Goal: Navigation & Orientation: Find specific page/section

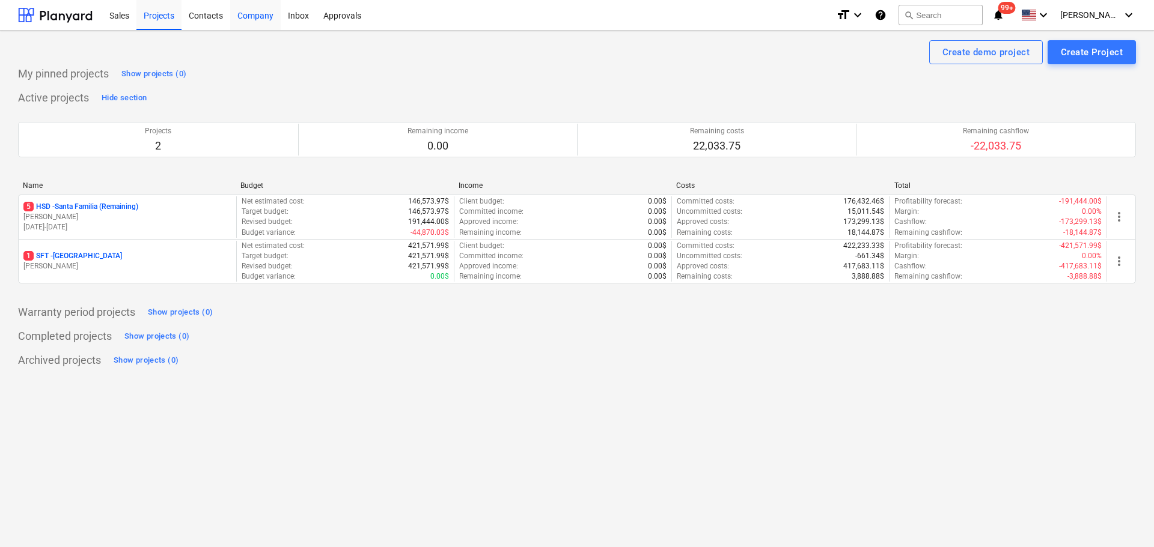
click at [248, 19] on div "Company" at bounding box center [255, 14] width 50 height 31
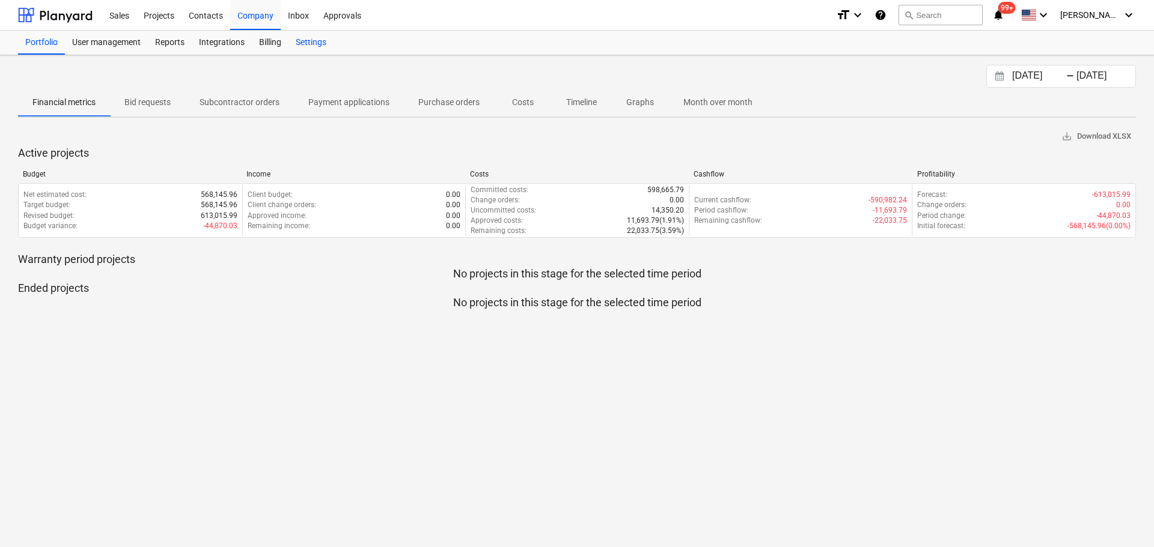
click at [308, 40] on div "Settings" at bounding box center [310, 43] width 45 height 24
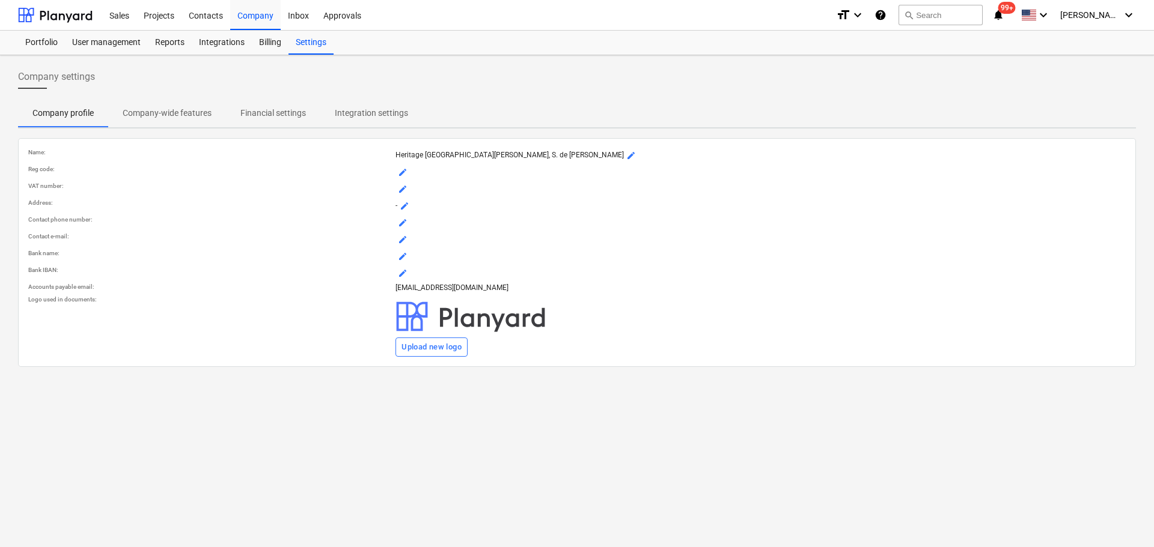
click at [276, 111] on p "Financial settings" at bounding box center [272, 113] width 65 height 13
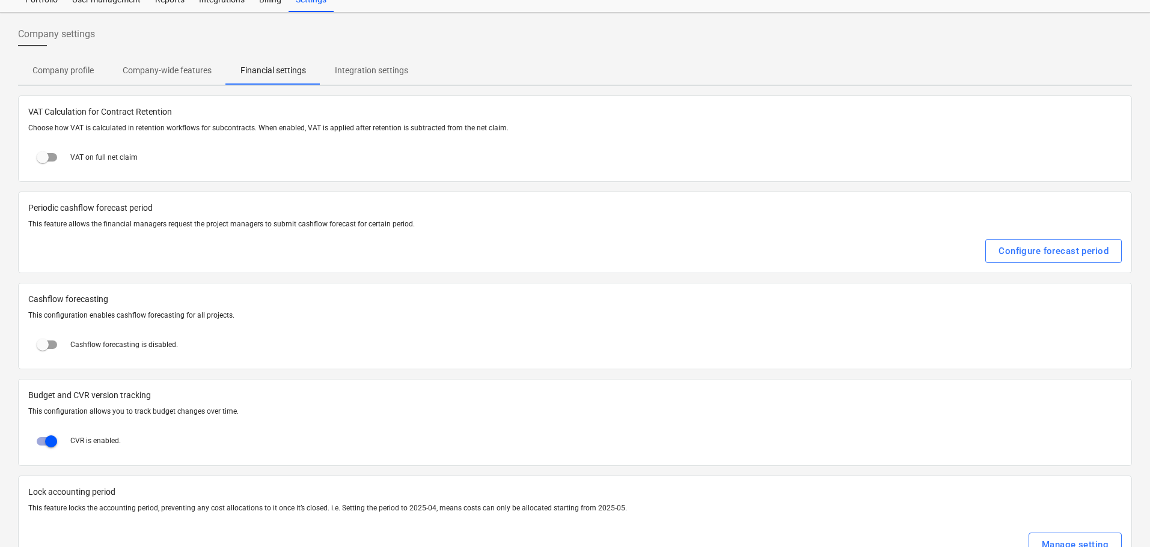
scroll to position [22, 0]
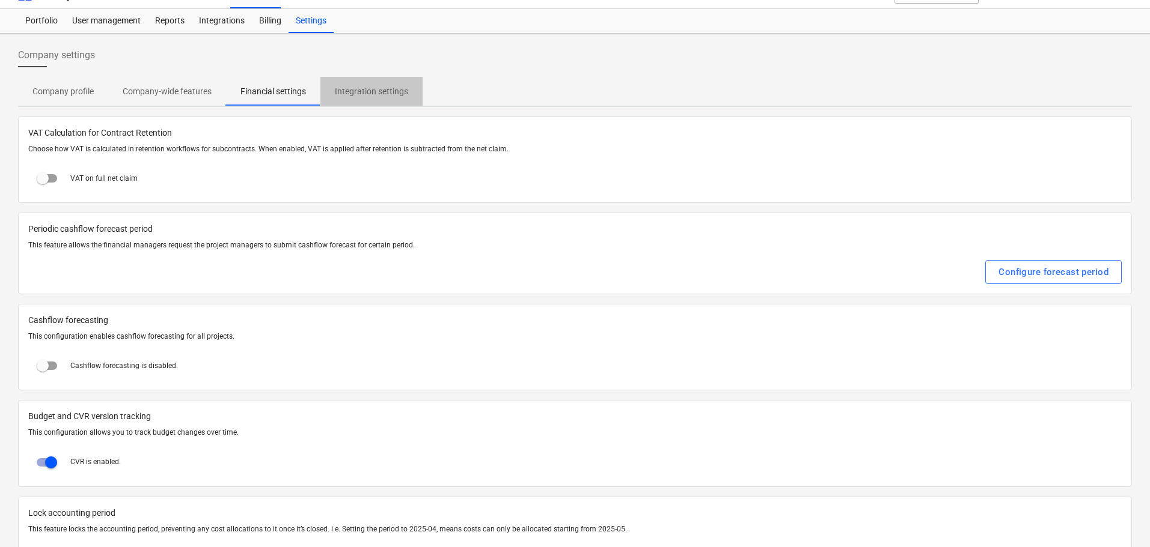
click at [386, 85] on p "Integration settings" at bounding box center [371, 91] width 73 height 13
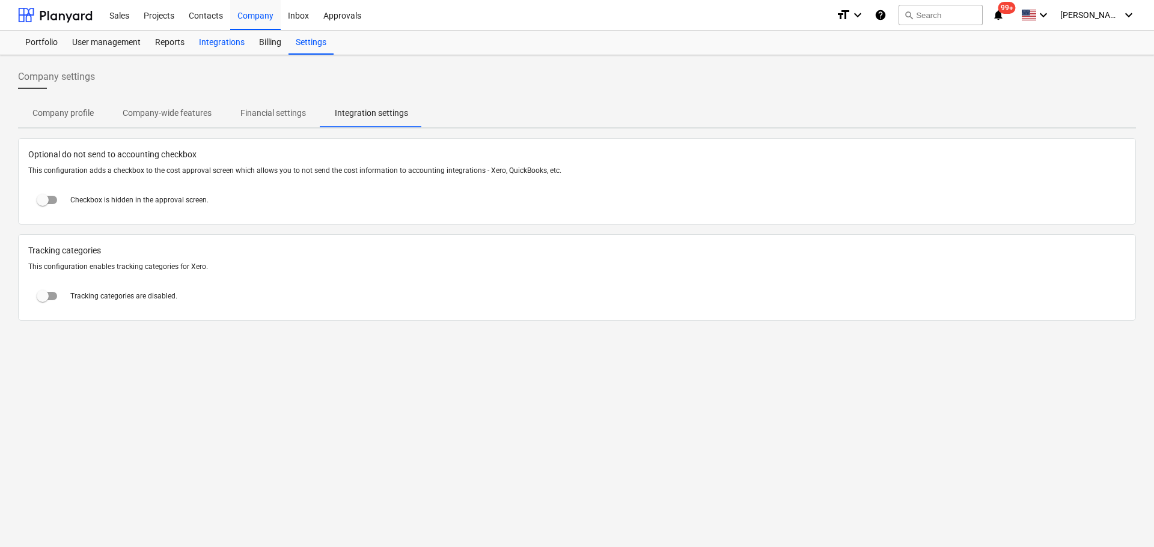
click at [224, 43] on div "Integrations" at bounding box center [222, 43] width 60 height 24
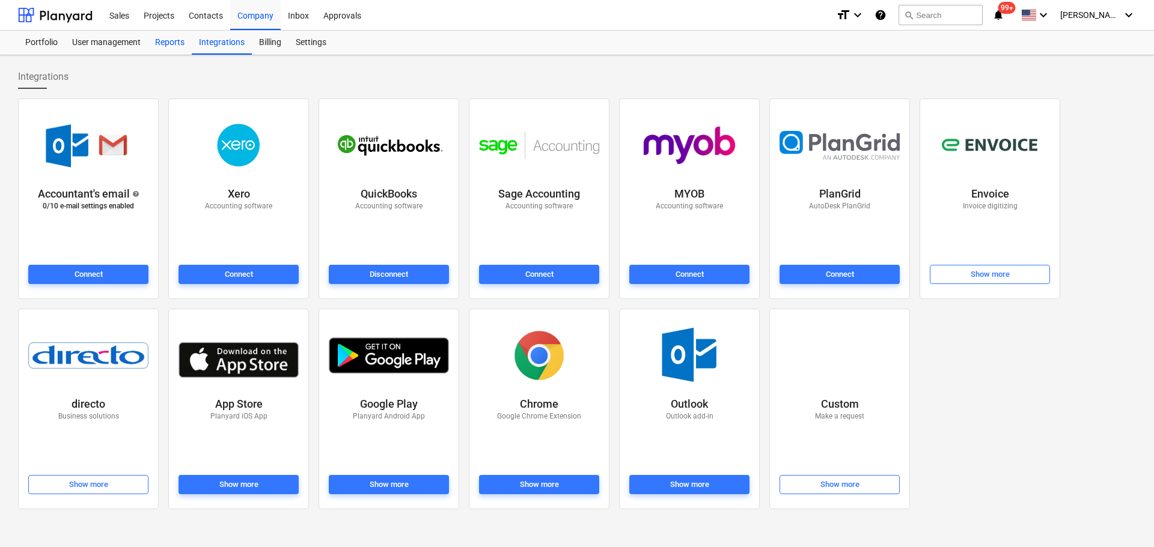
click at [159, 42] on div "Reports" at bounding box center [170, 43] width 44 height 24
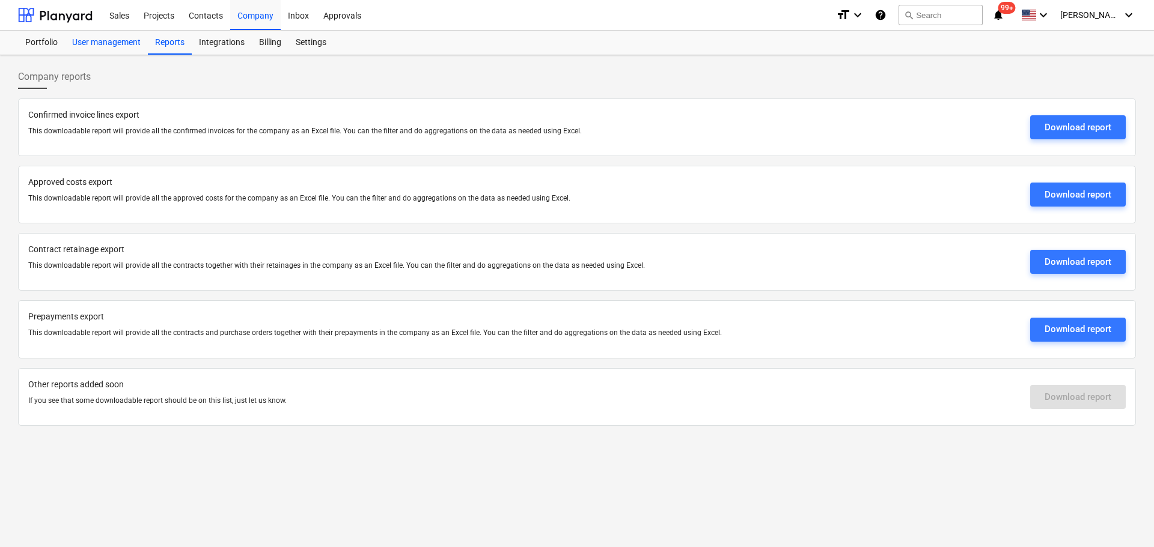
click at [117, 44] on div "User management" at bounding box center [106, 43] width 83 height 24
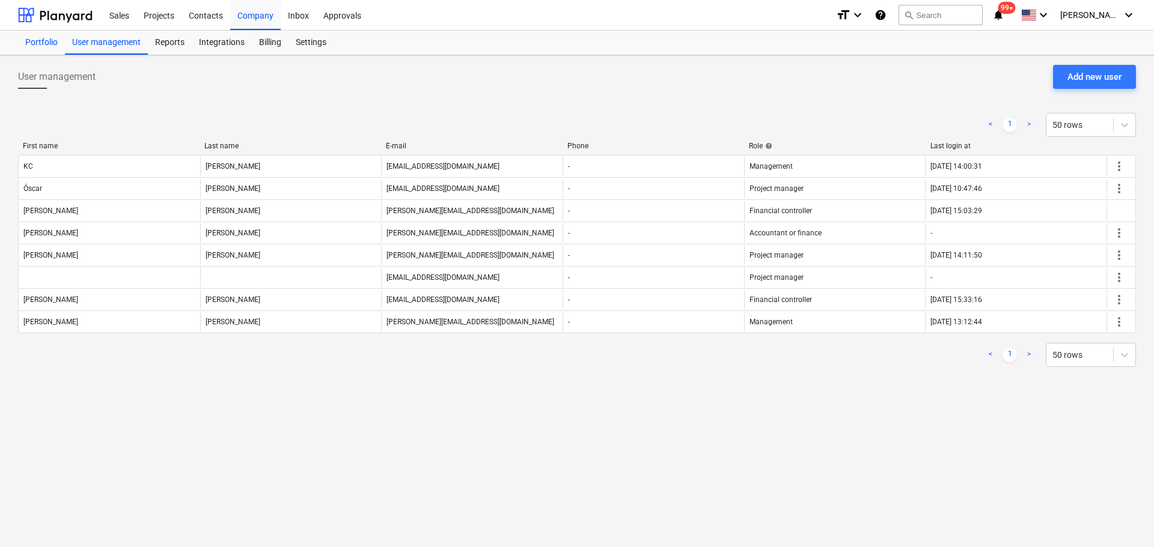
click at [44, 46] on div "Portfolio" at bounding box center [41, 43] width 47 height 24
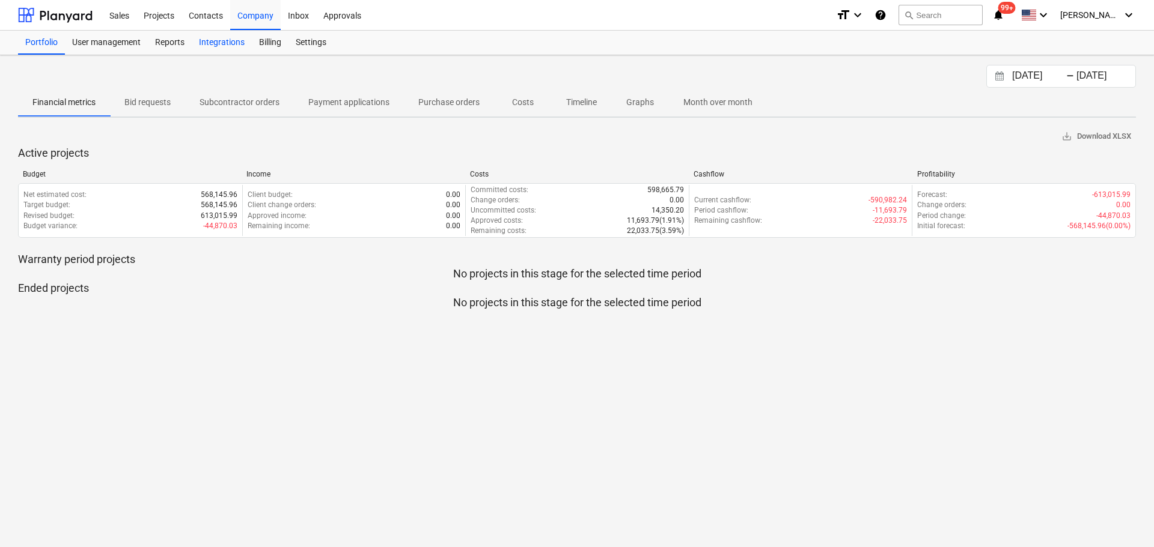
click at [220, 44] on div "Integrations" at bounding box center [222, 43] width 60 height 24
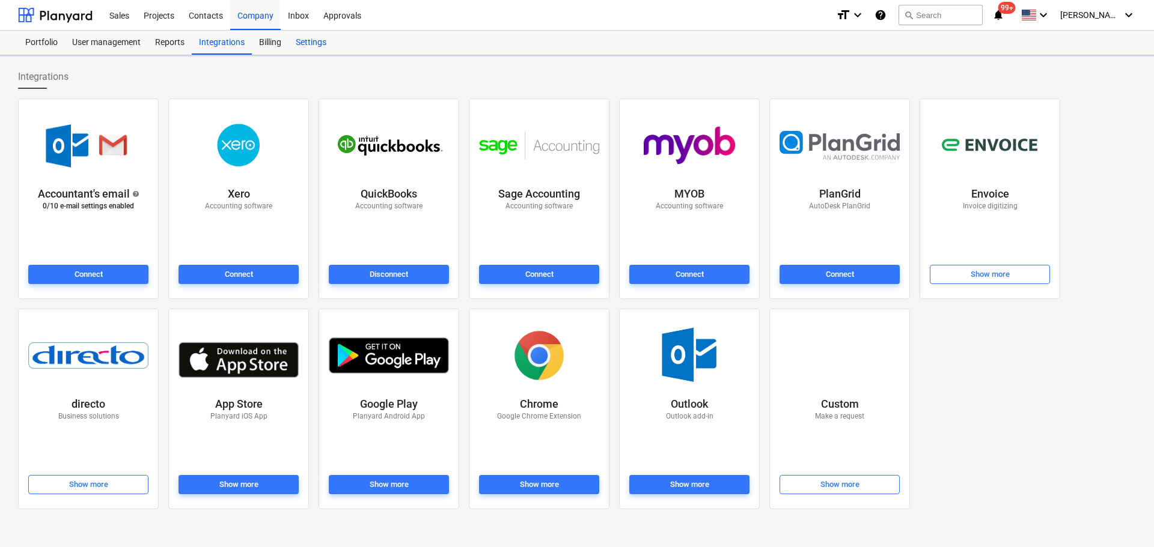
click at [311, 48] on div "Settings" at bounding box center [310, 43] width 45 height 24
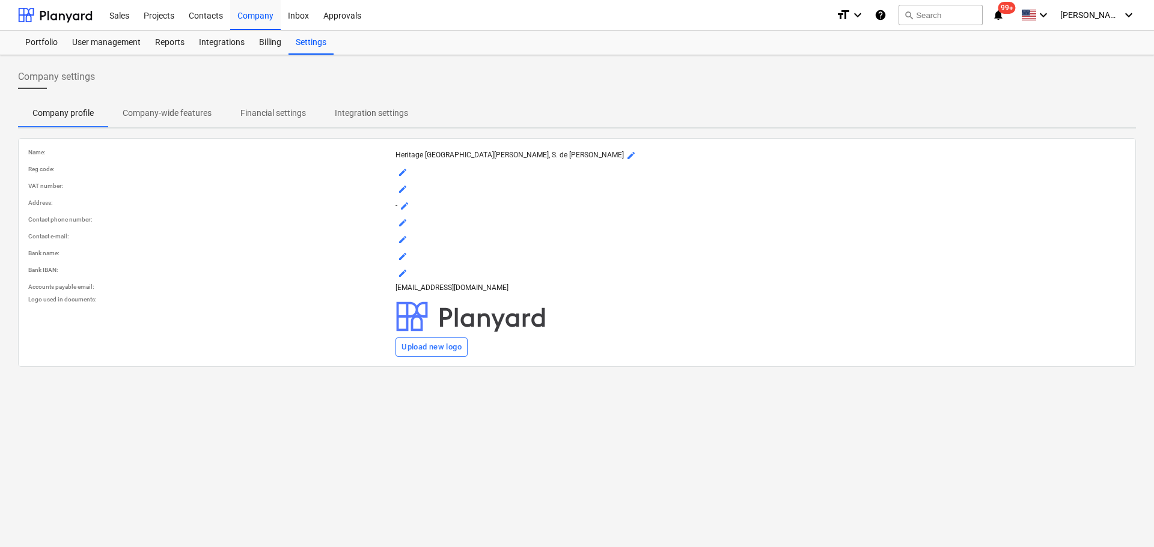
click at [181, 112] on p "Company-wide features" at bounding box center [167, 113] width 89 height 13
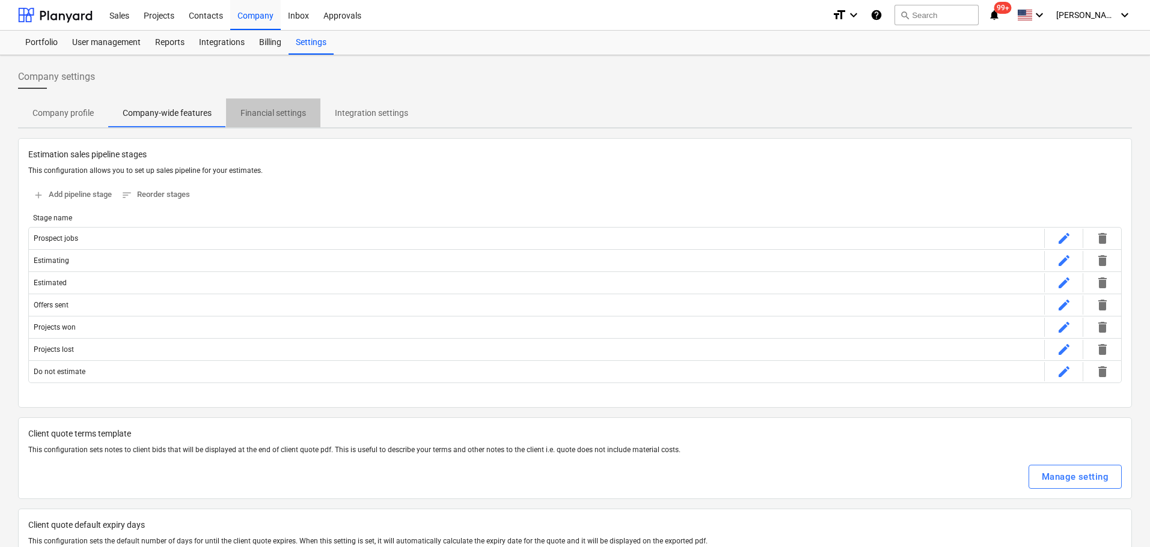
click at [273, 117] on p "Financial settings" at bounding box center [272, 113] width 65 height 13
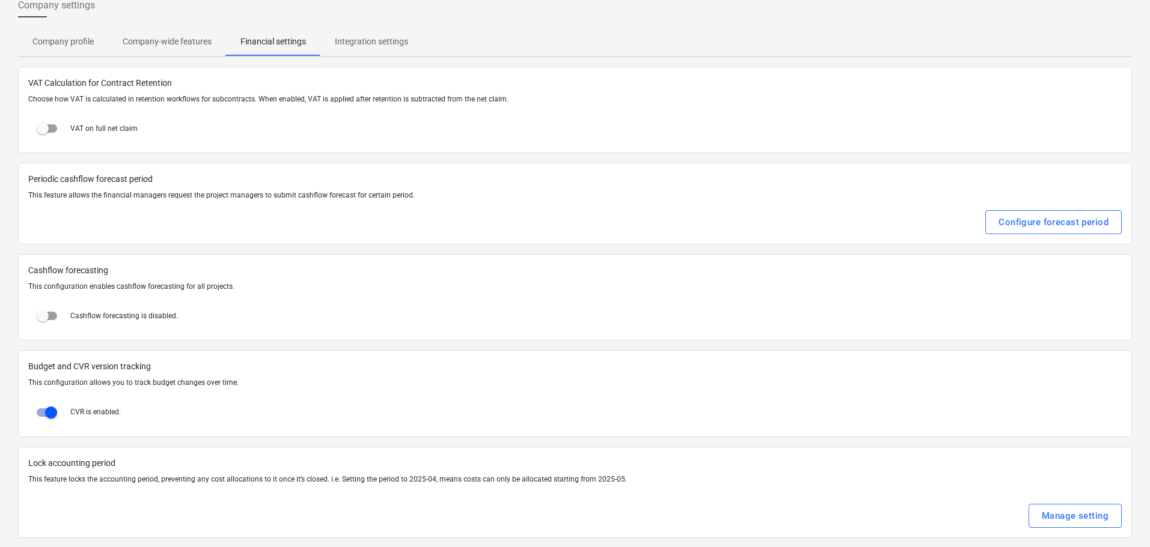
scroll to position [82, 0]
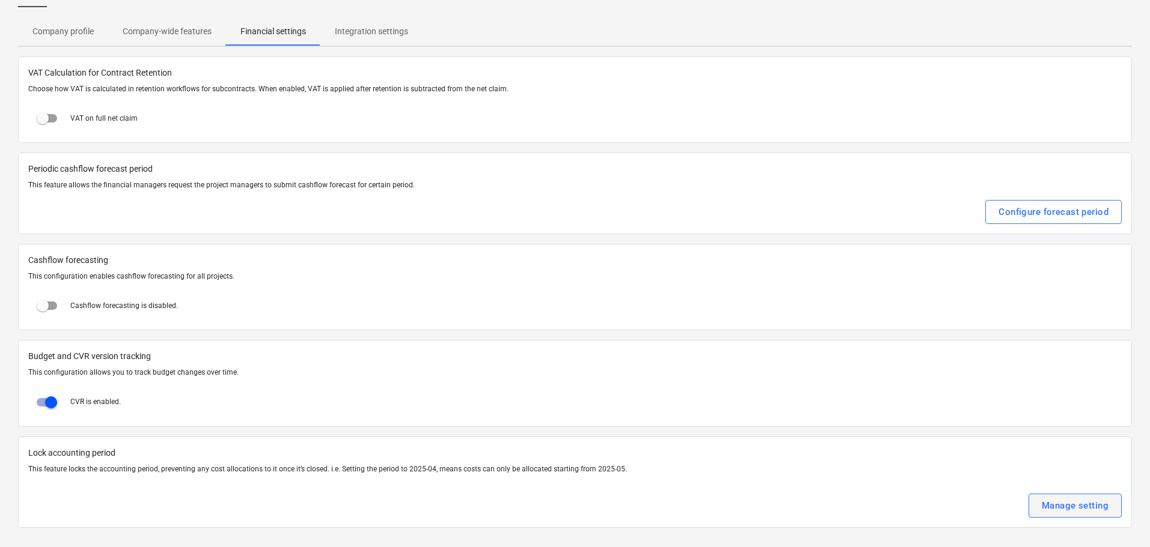
click at [1052, 507] on div "Manage setting" at bounding box center [1074, 506] width 67 height 16
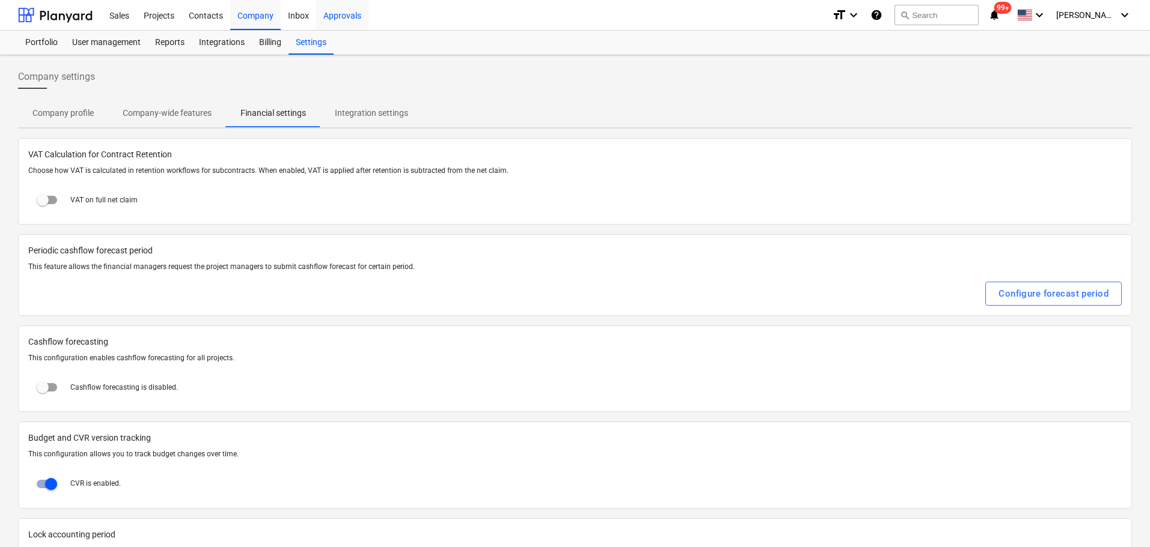
click at [341, 15] on div "Approvals" at bounding box center [342, 14] width 52 height 31
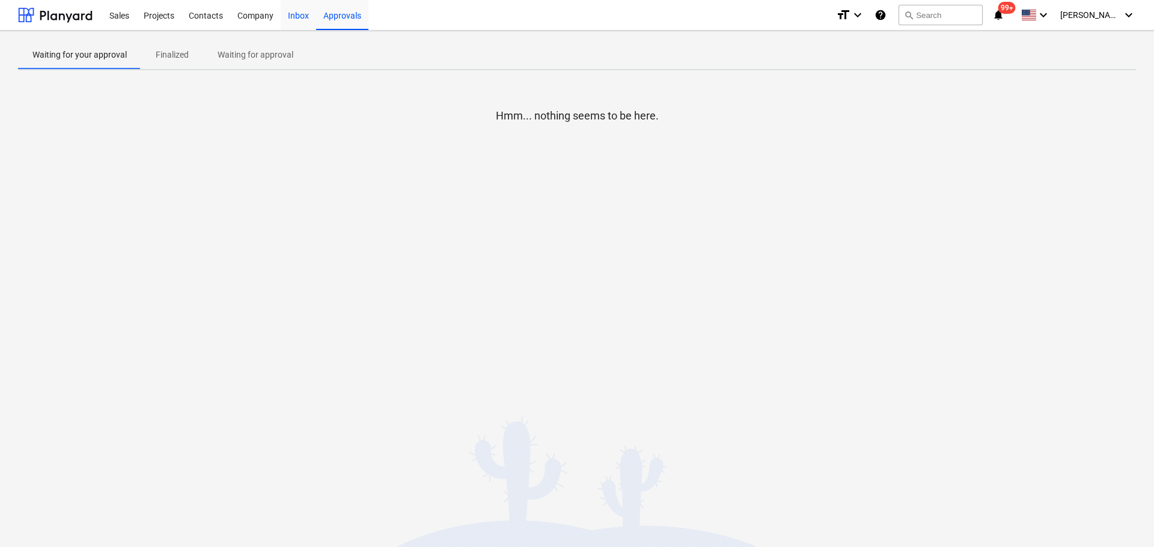
click at [290, 10] on div "Inbox" at bounding box center [298, 14] width 35 height 31
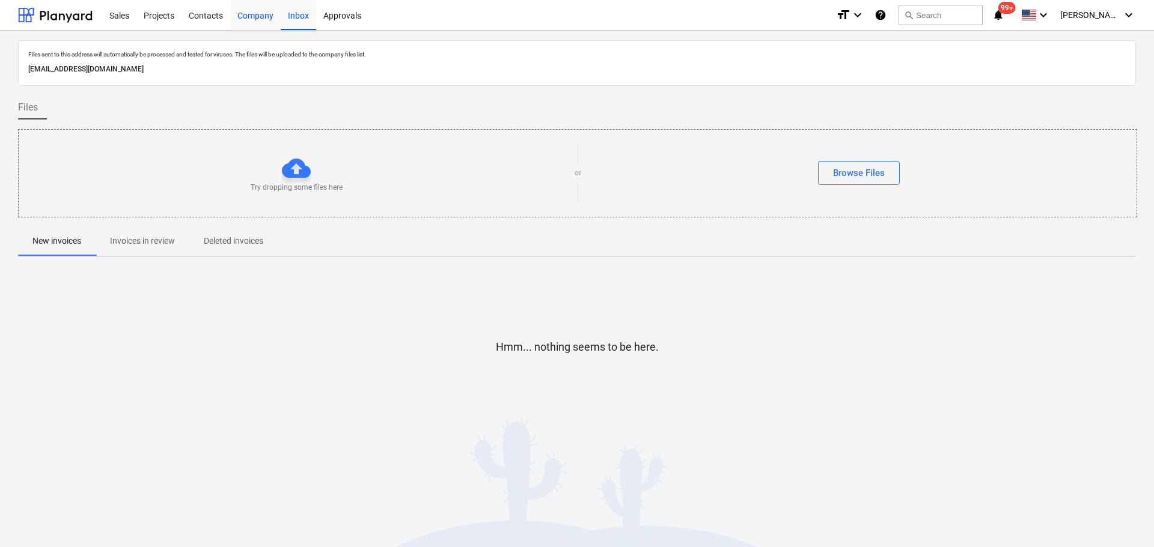
click at [254, 13] on div "Company" at bounding box center [255, 14] width 50 height 31
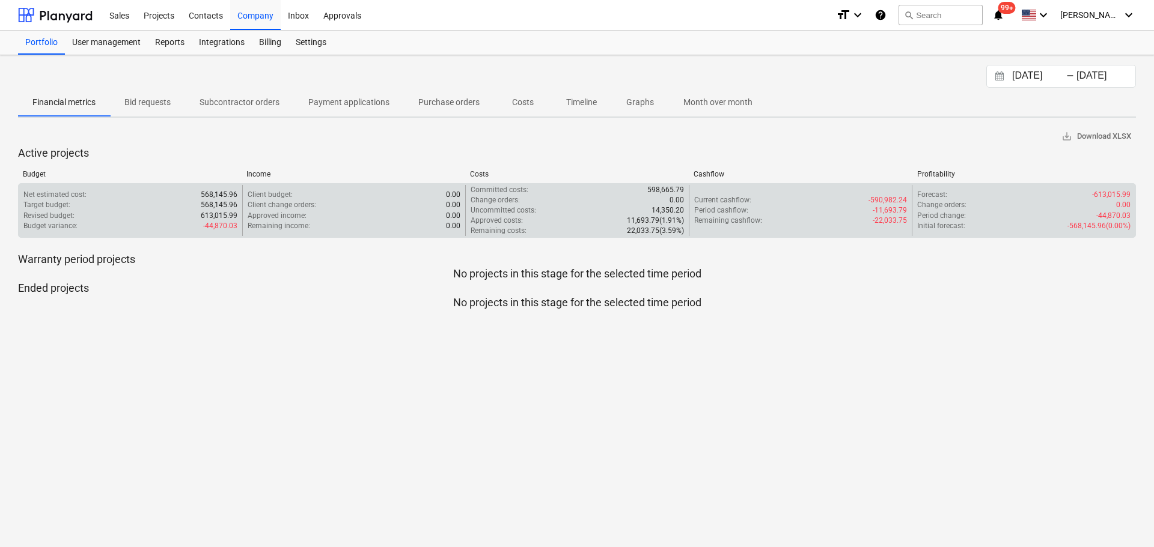
click at [171, 215] on div "Revised budget : 613,015.99" at bounding box center [130, 216] width 214 height 10
click at [406, 210] on div "Client change orders : 0.00" at bounding box center [354, 205] width 213 height 10
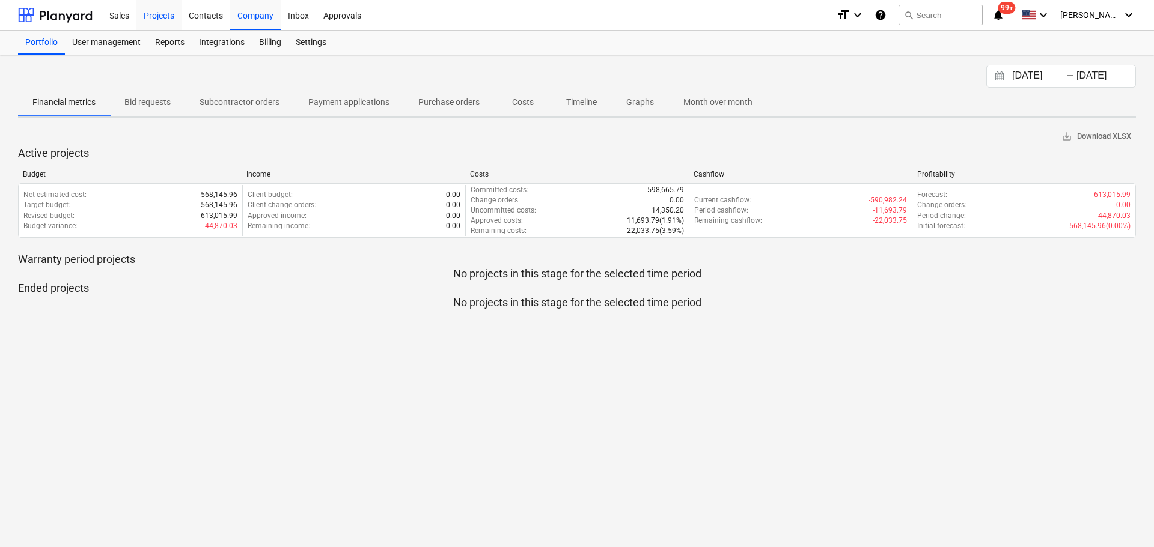
click at [170, 13] on div "Projects" at bounding box center [158, 14] width 45 height 31
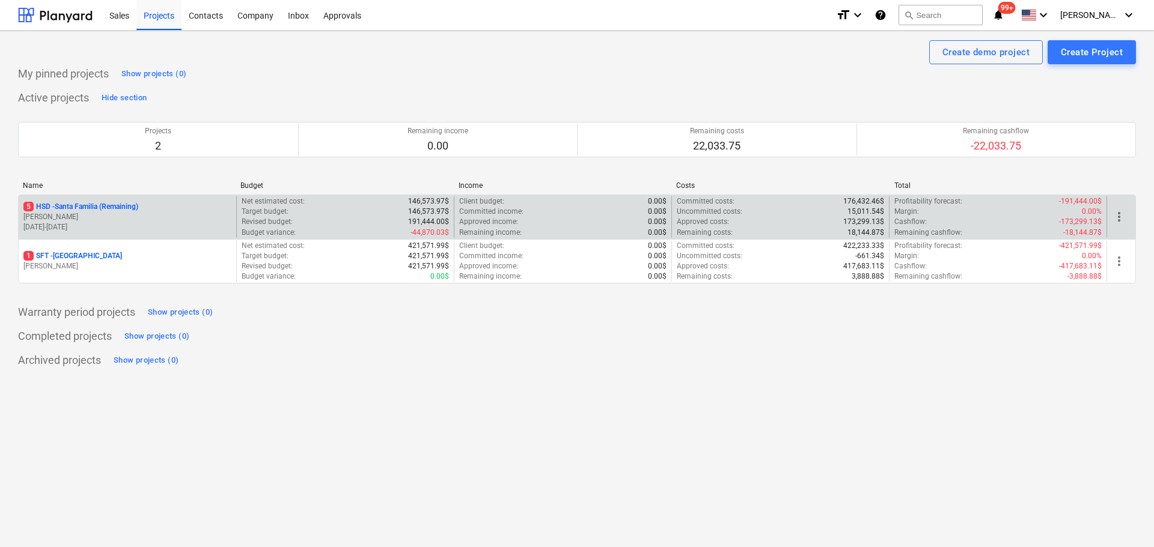
click at [109, 203] on p "5 HSD - [GEOGRAPHIC_DATA] (Remaining)" at bounding box center [80, 207] width 115 height 10
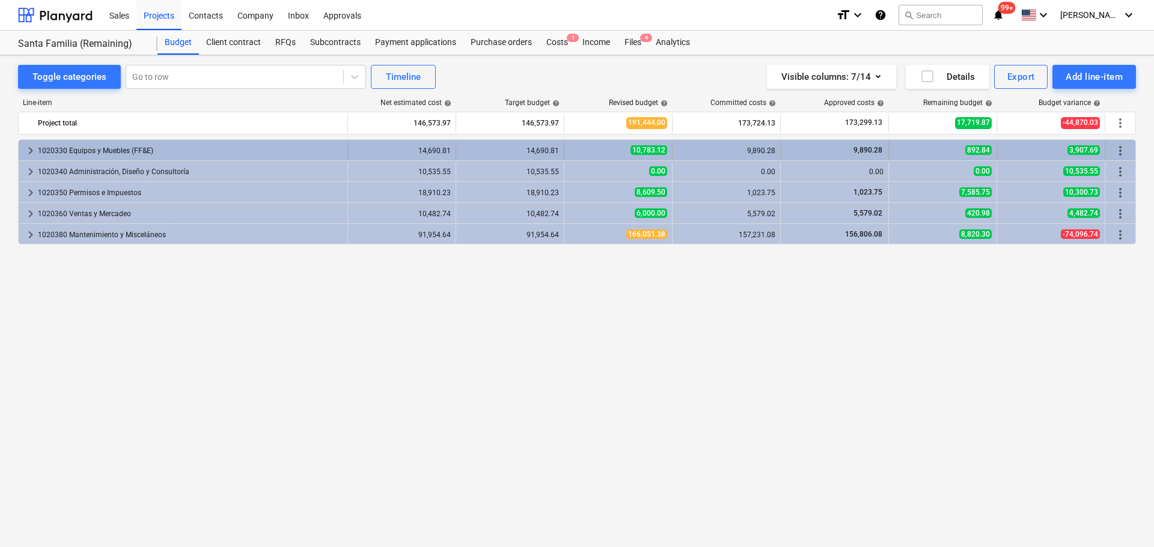
click at [25, 152] on span "keyboard_arrow_right" at bounding box center [30, 151] width 14 height 14
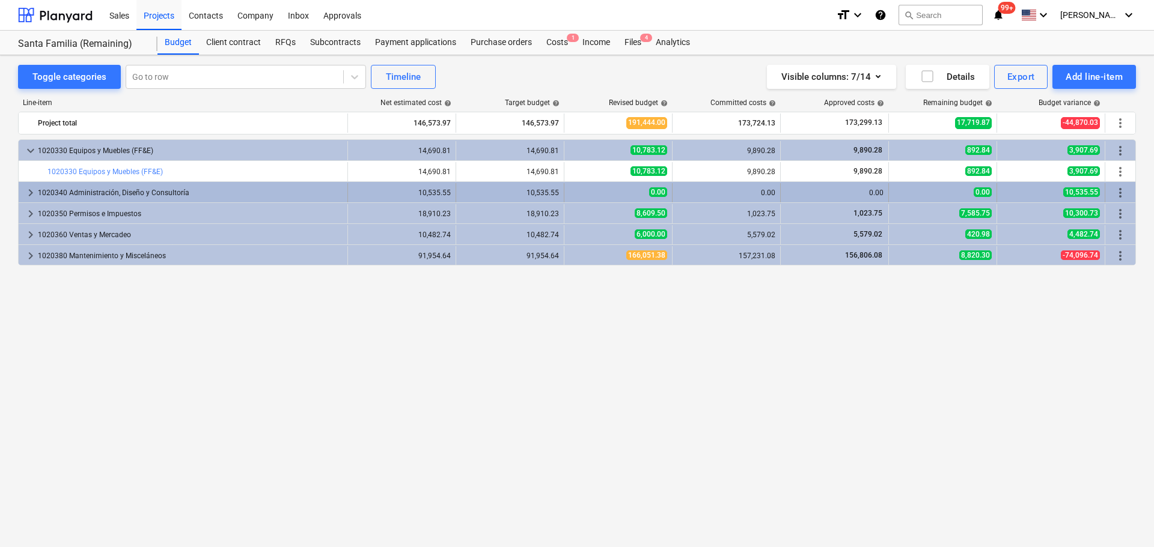
click at [23, 187] on div "keyboard_arrow_right 1020340 Administración, Diseño y Consultoría" at bounding box center [183, 192] width 329 height 19
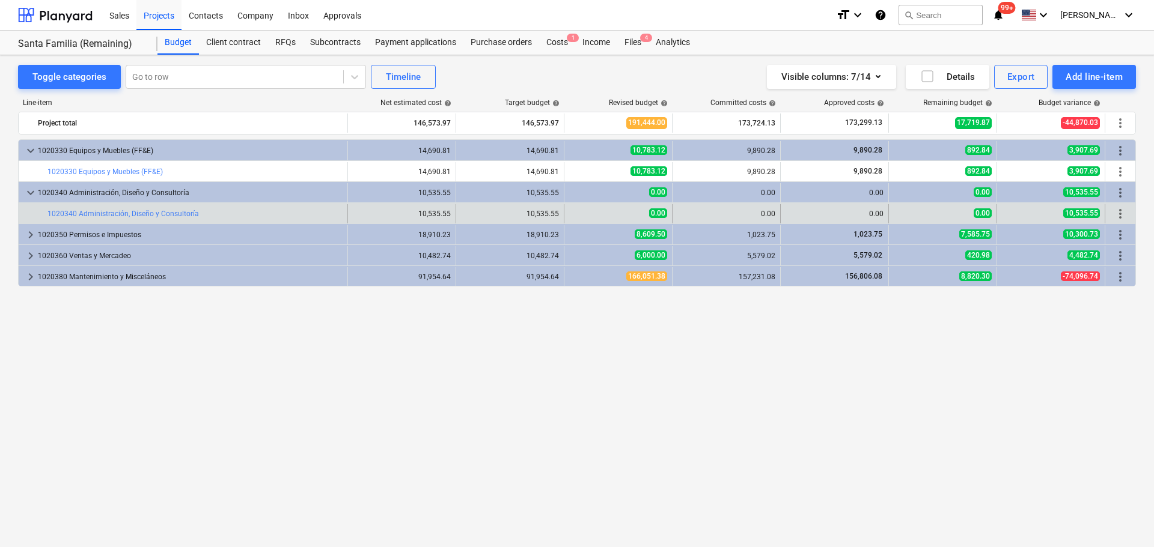
click at [29, 215] on div at bounding box center [28, 213] width 10 height 19
